Goal: Task Accomplishment & Management: Manage account settings

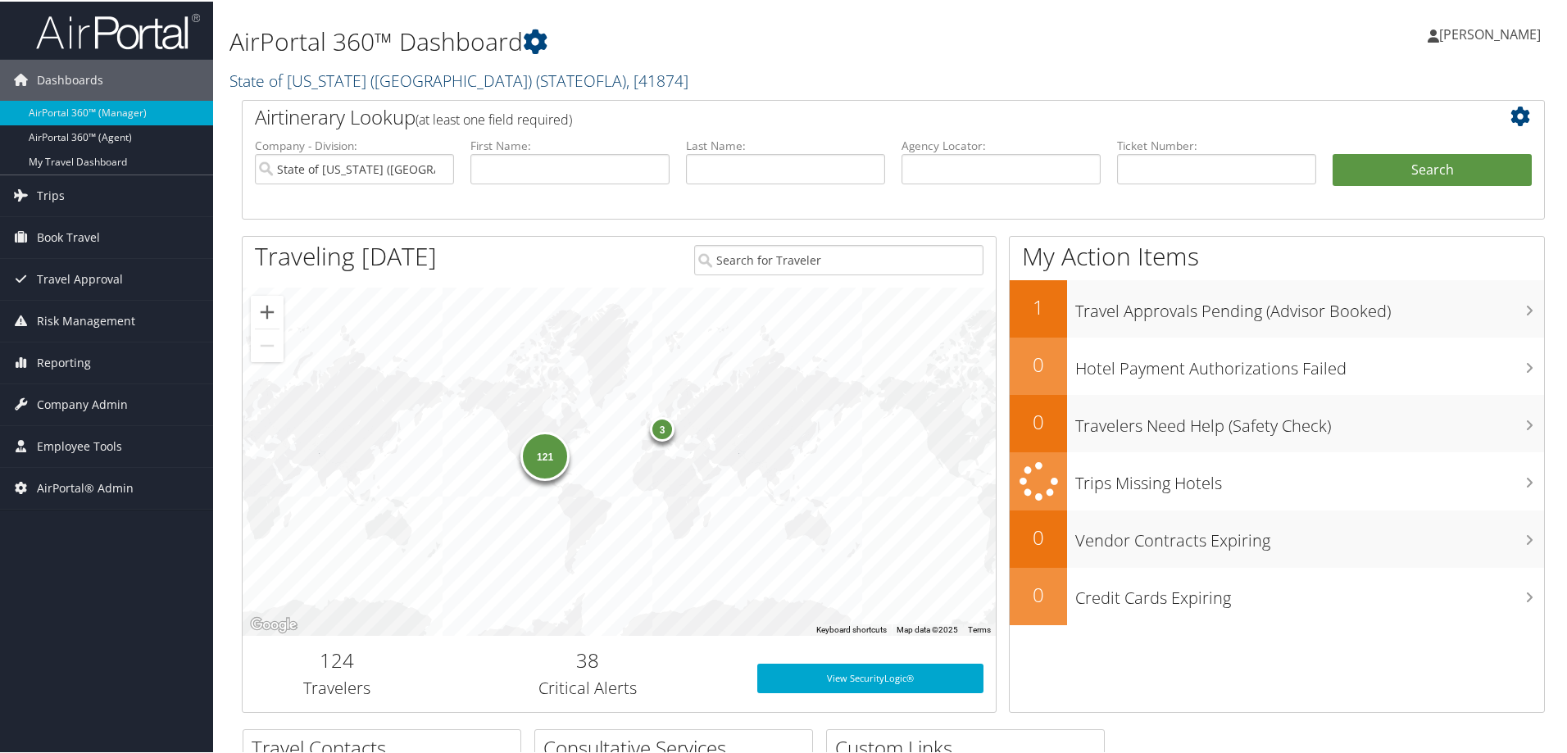
click at [626, 84] on span ", [ 41874 ]" at bounding box center [657, 79] width 62 height 22
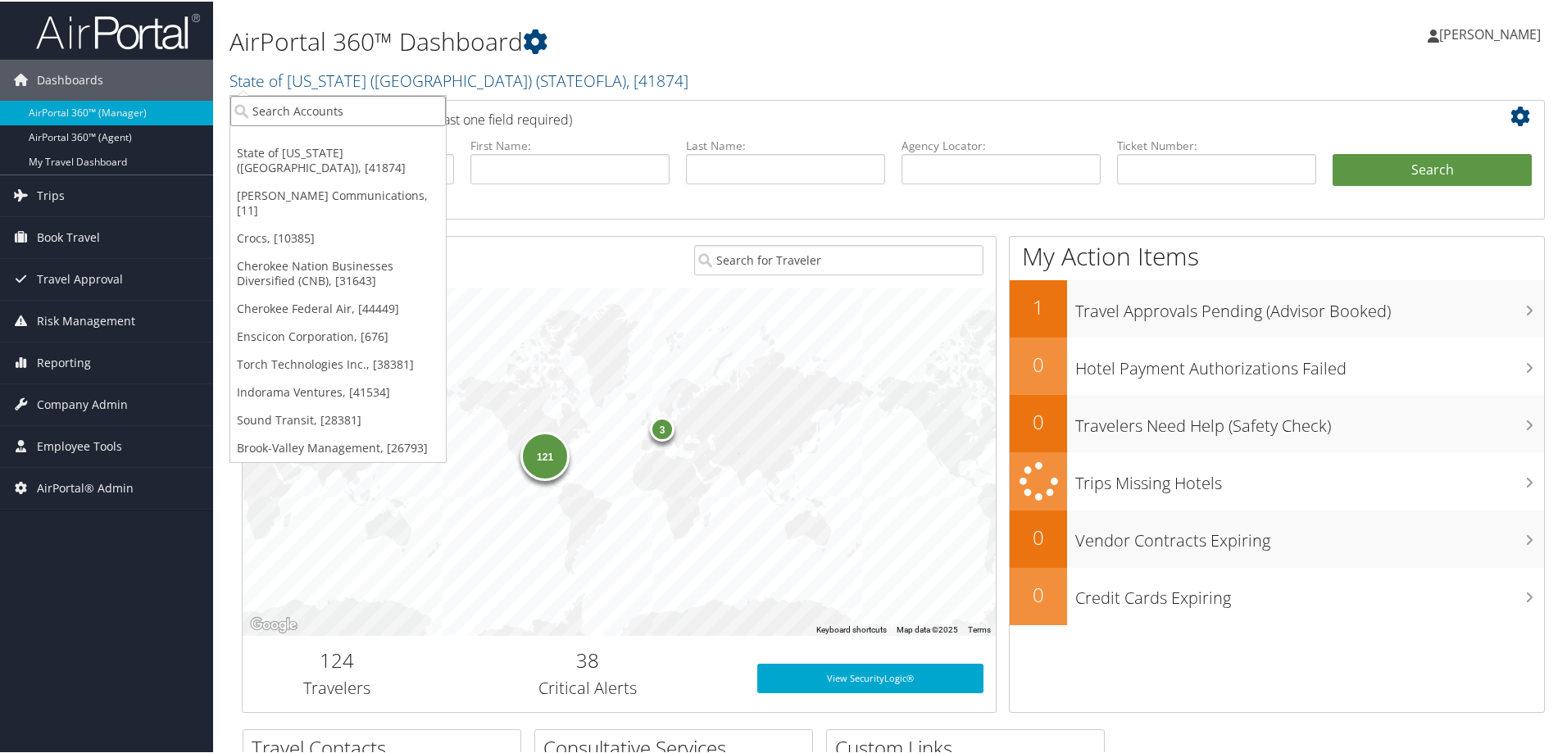
click at [275, 116] on input "search" at bounding box center [338, 109] width 216 height 30
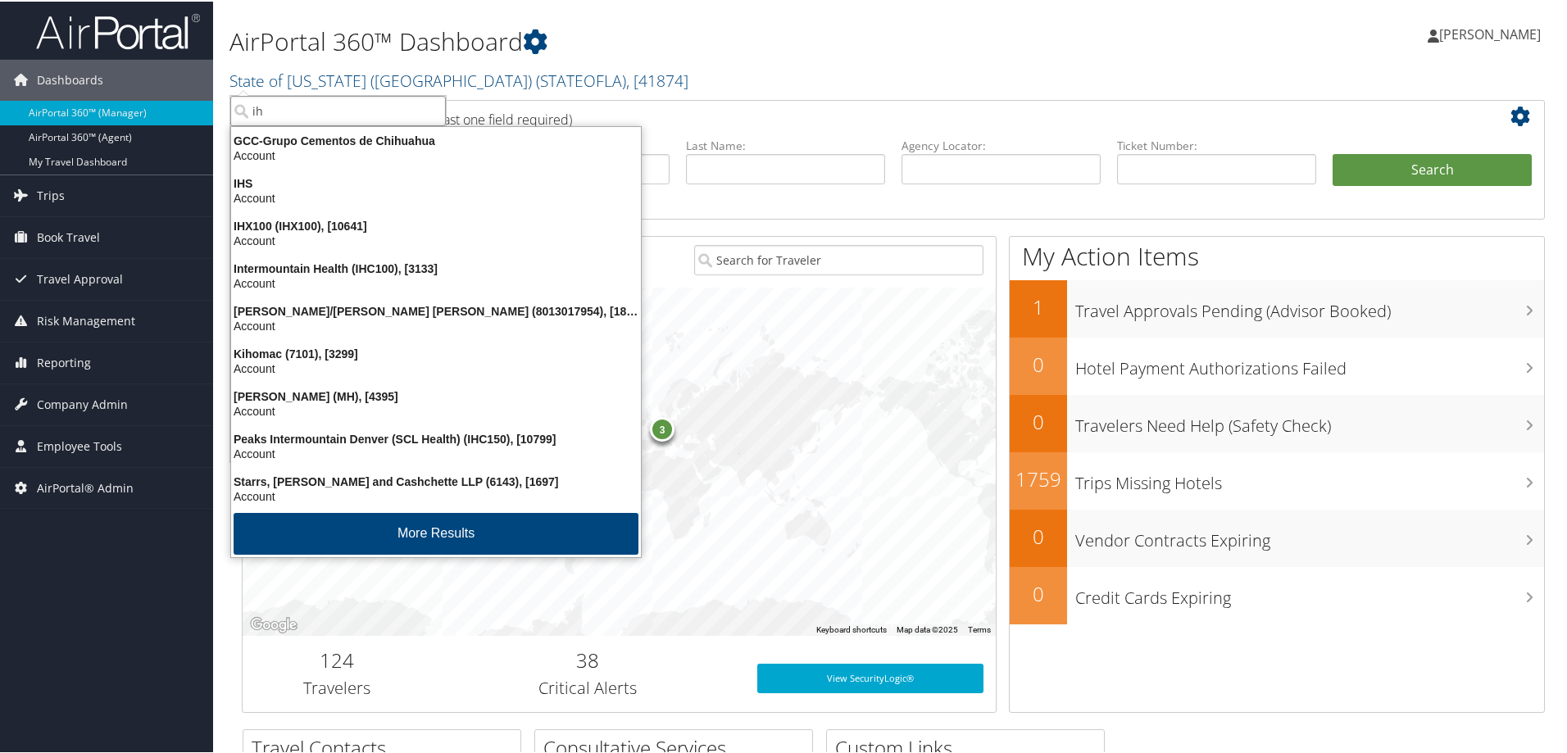
type input "ihc"
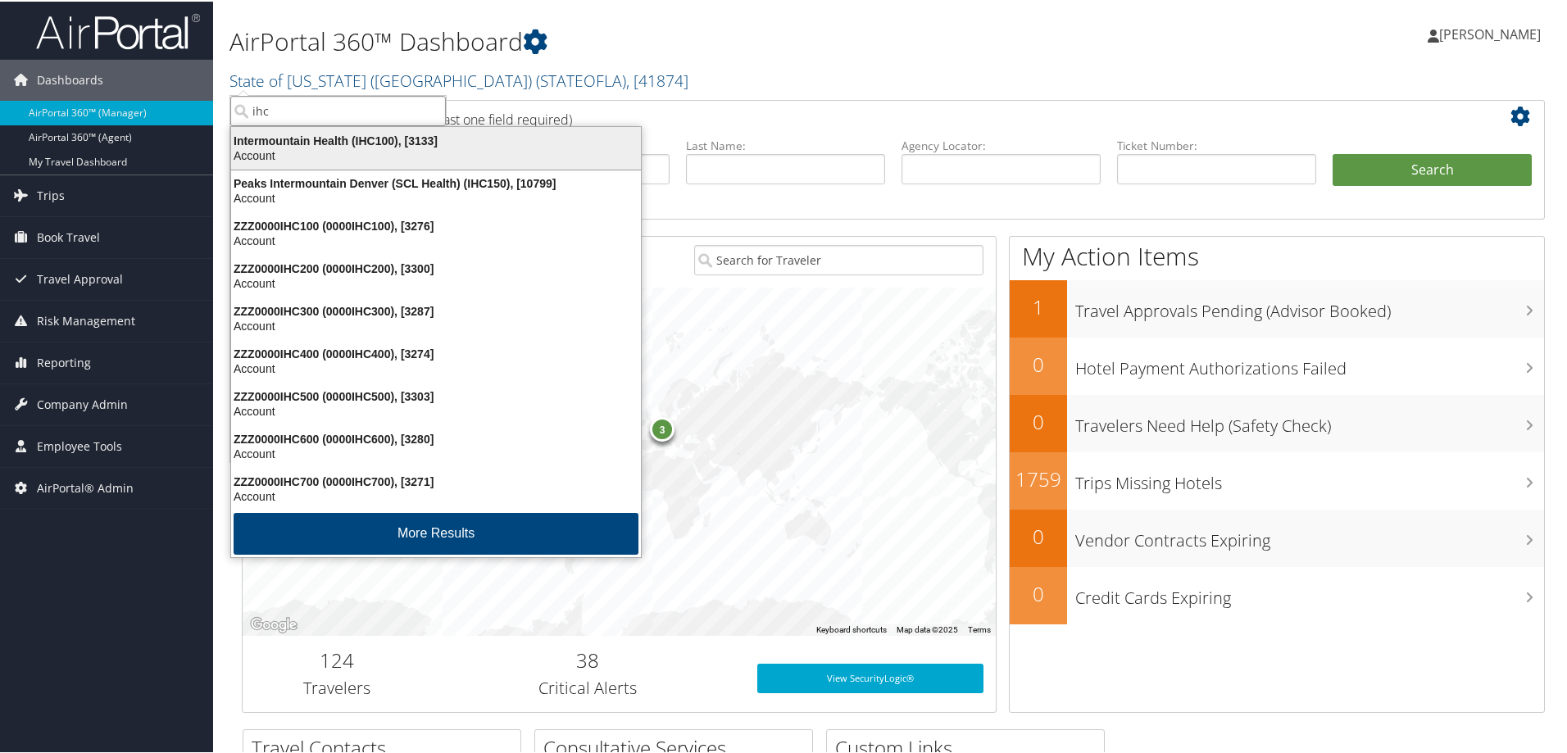
click at [299, 144] on div "Intermountain Health (IHC100), [3133]" at bounding box center [436, 139] width 430 height 15
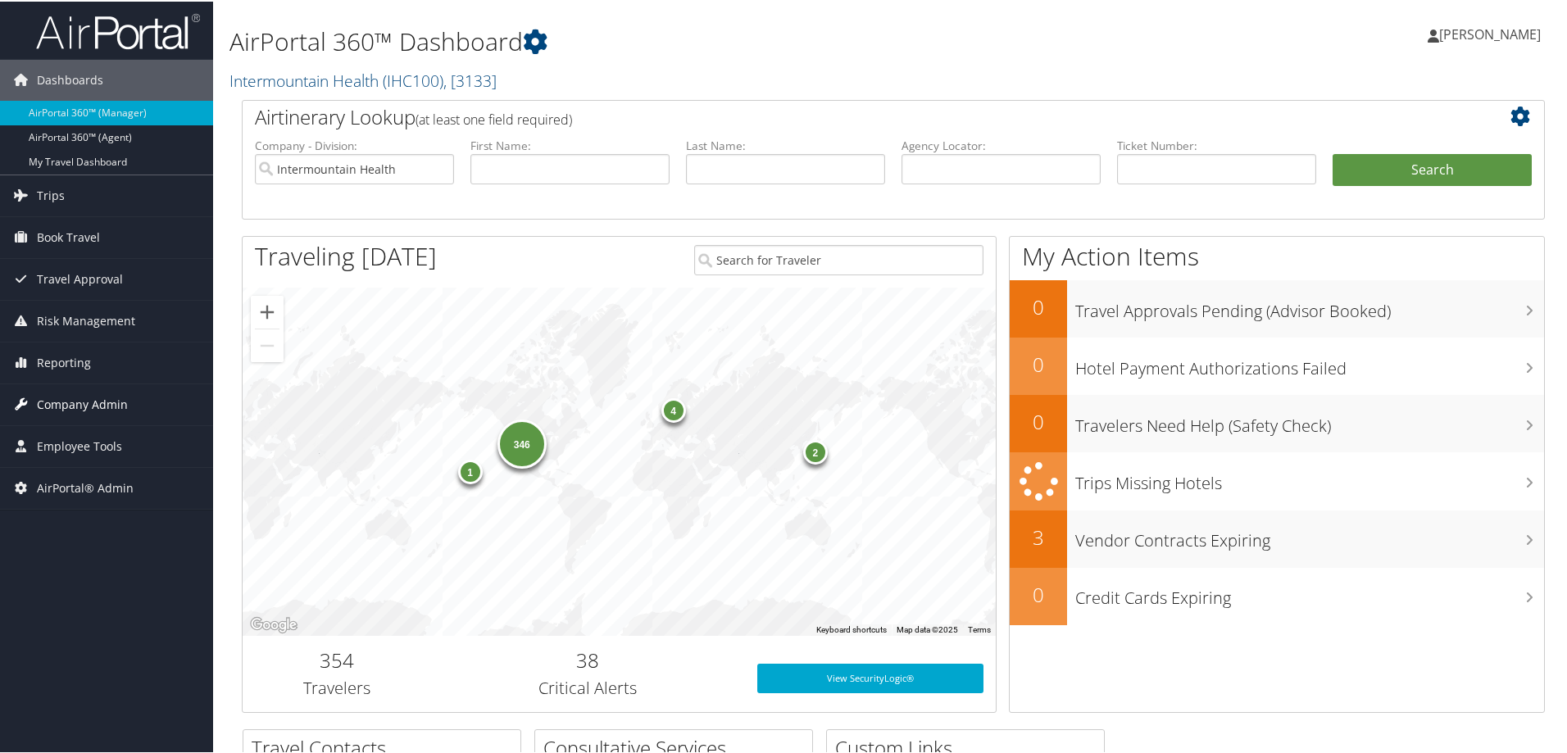
click at [79, 403] on span "Company Admin" at bounding box center [82, 403] width 91 height 41
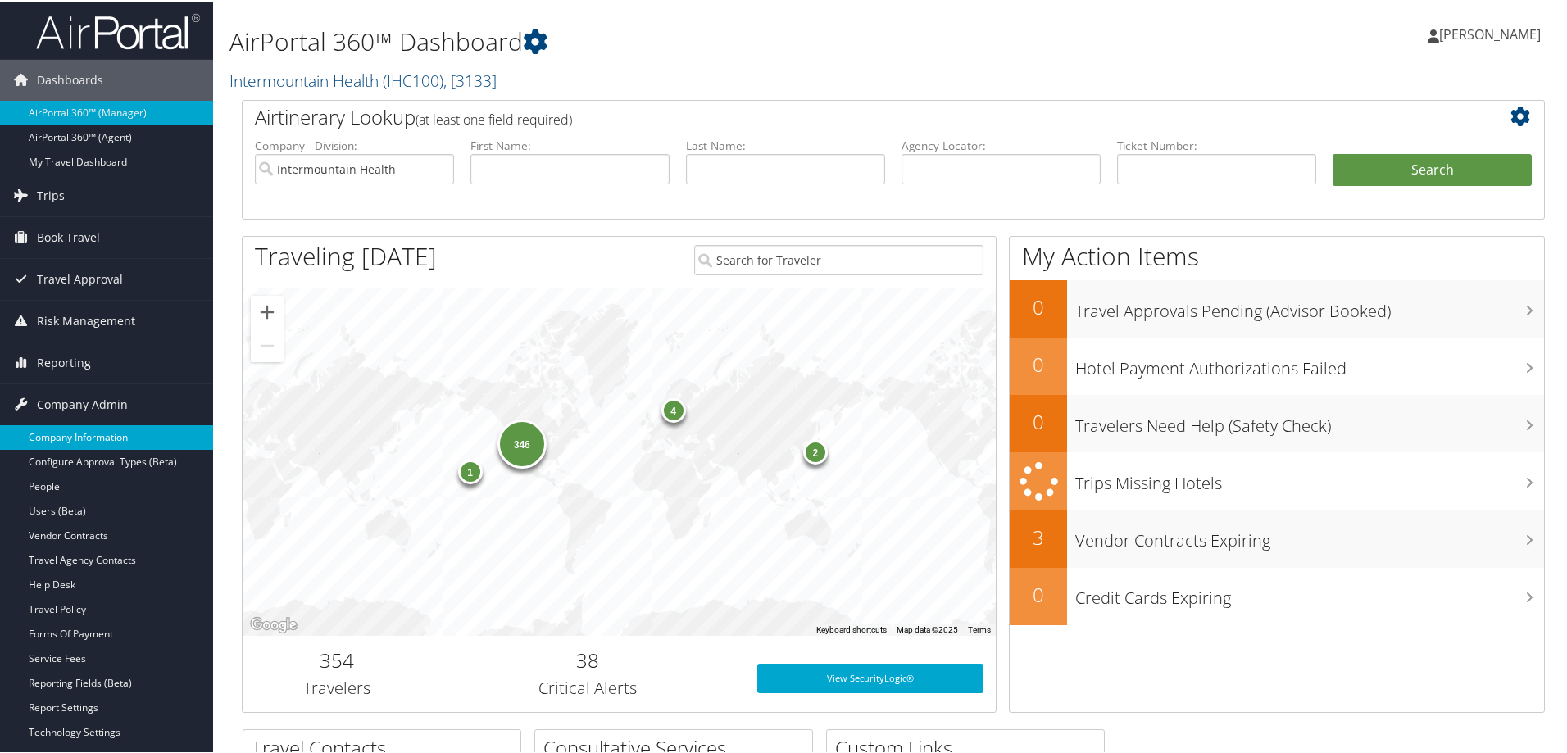
click at [88, 433] on link "Company Information" at bounding box center [106, 436] width 213 height 25
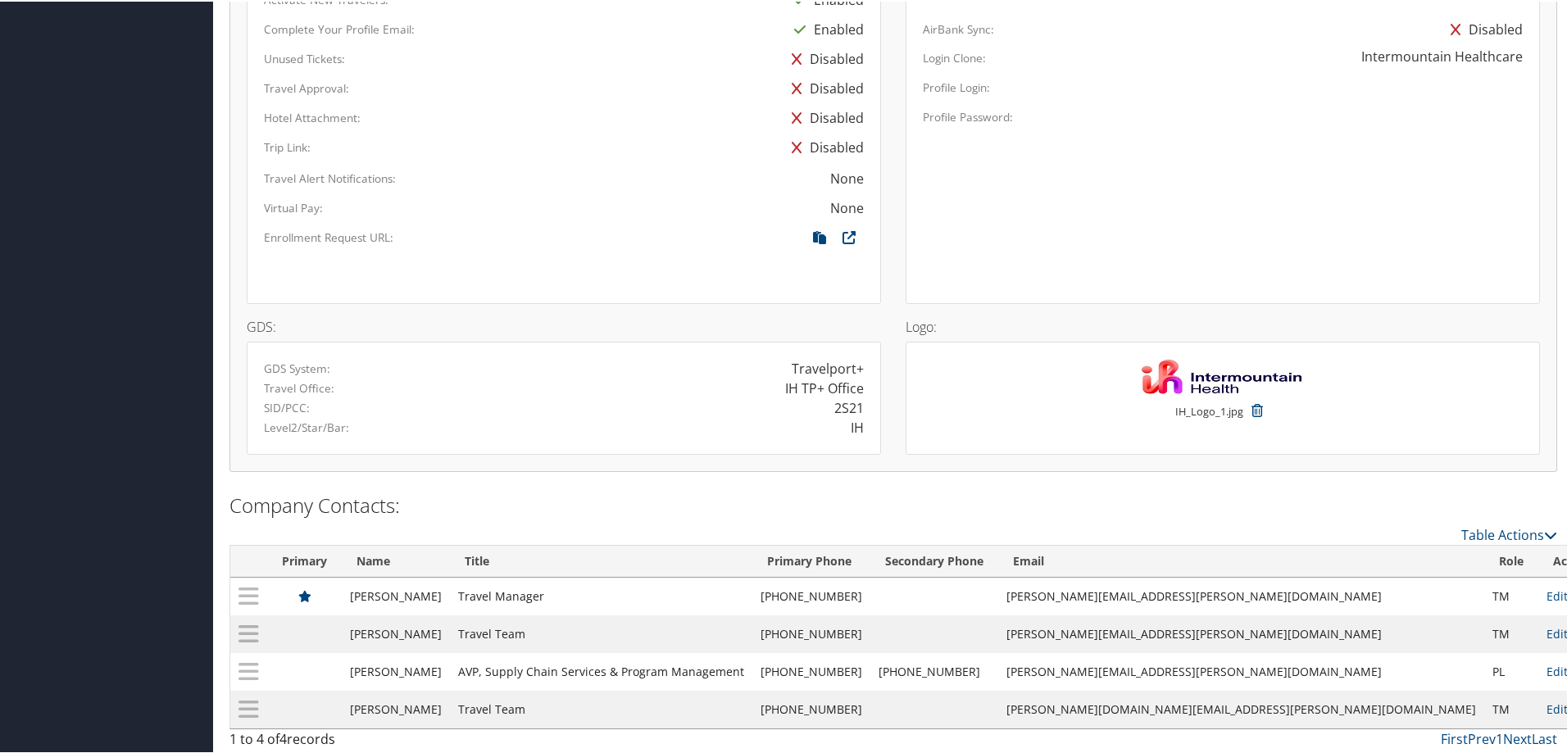
scroll to position [1259, 0]
click at [808, 234] on icon at bounding box center [820, 237] width 30 height 21
click at [823, 238] on icon at bounding box center [820, 237] width 30 height 21
click at [819, 232] on icon at bounding box center [820, 237] width 30 height 21
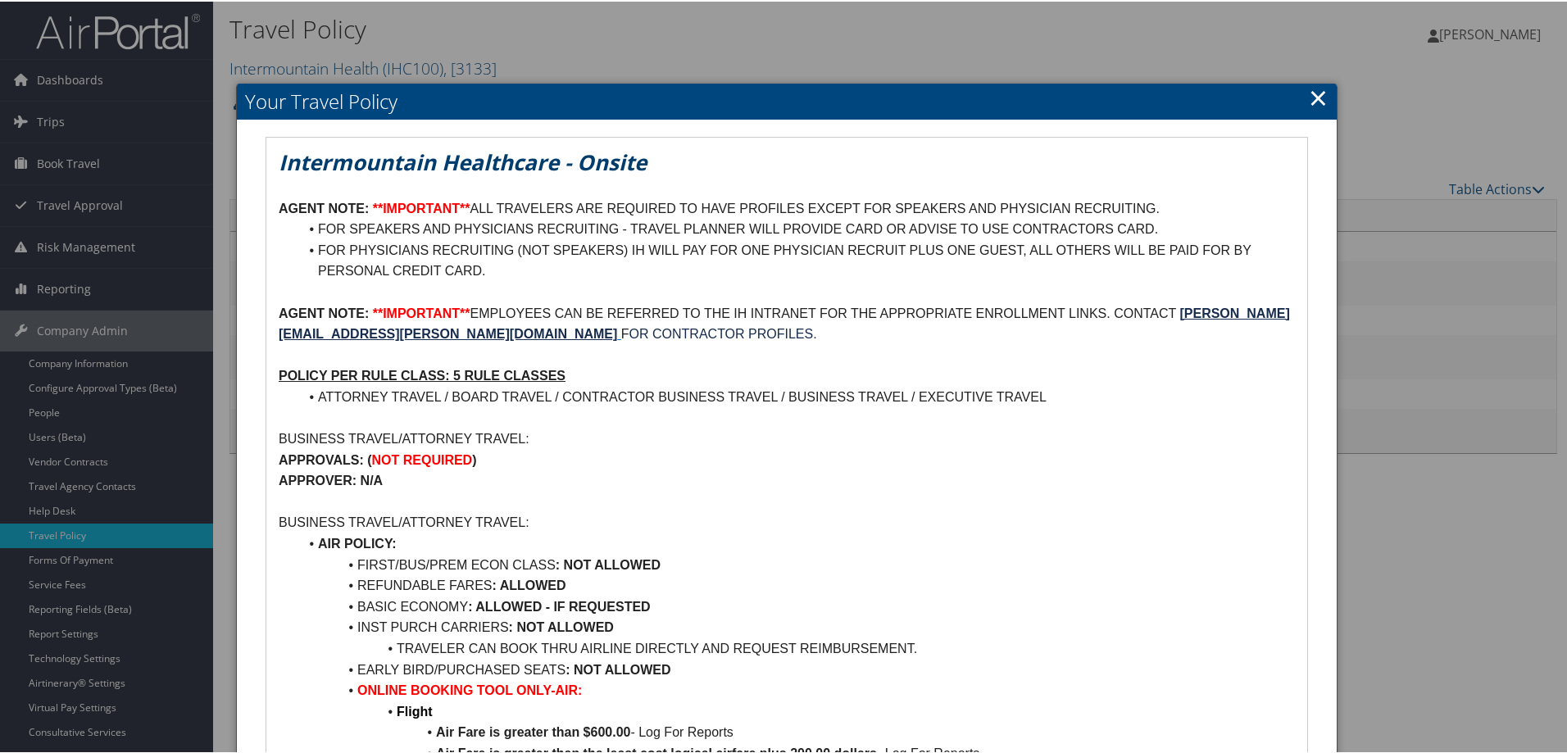
click at [587, 67] on div at bounding box center [787, 376] width 1574 height 753
click at [1319, 101] on link "×" at bounding box center [1318, 96] width 19 height 33
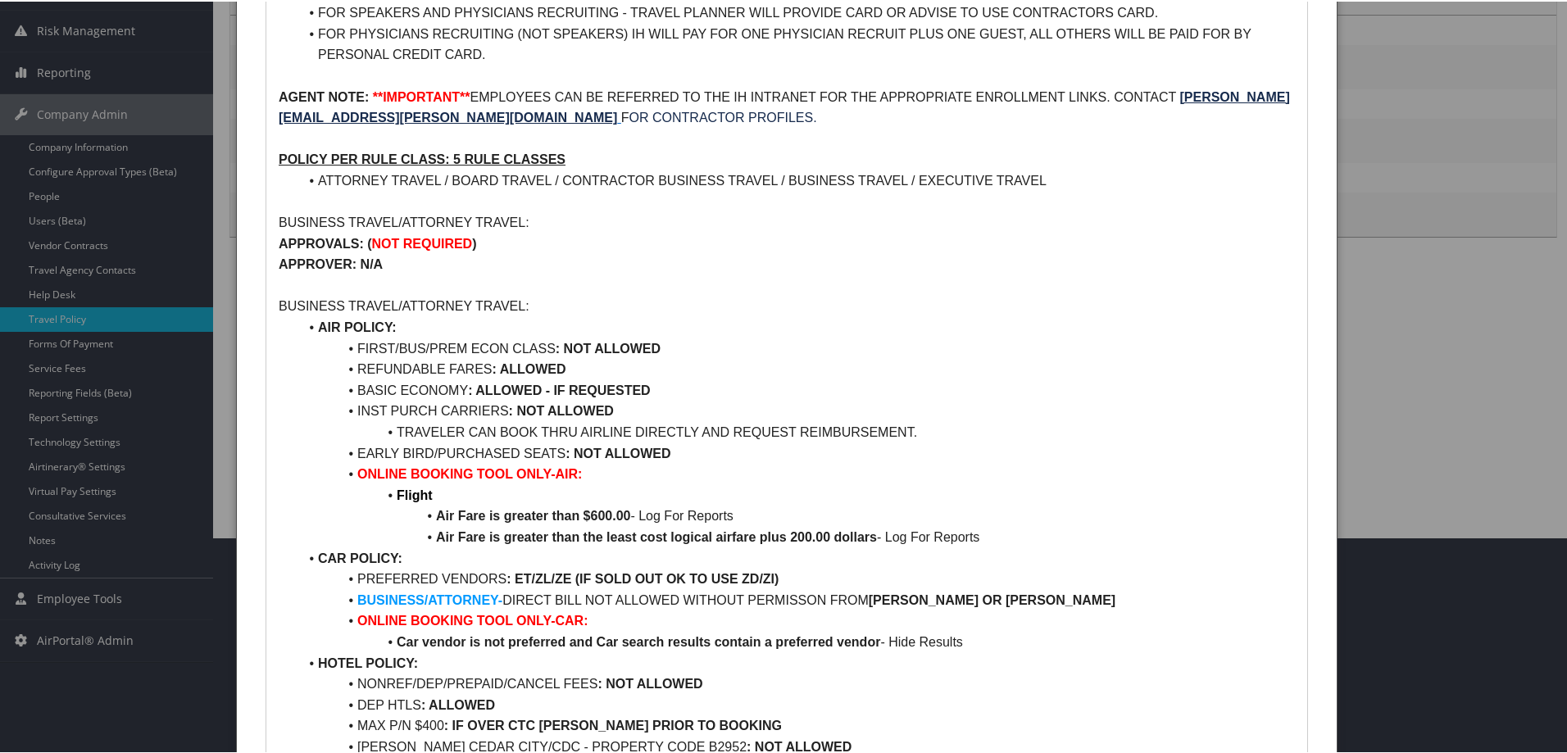
scroll to position [164, 0]
